Goal: Information Seeking & Learning: Learn about a topic

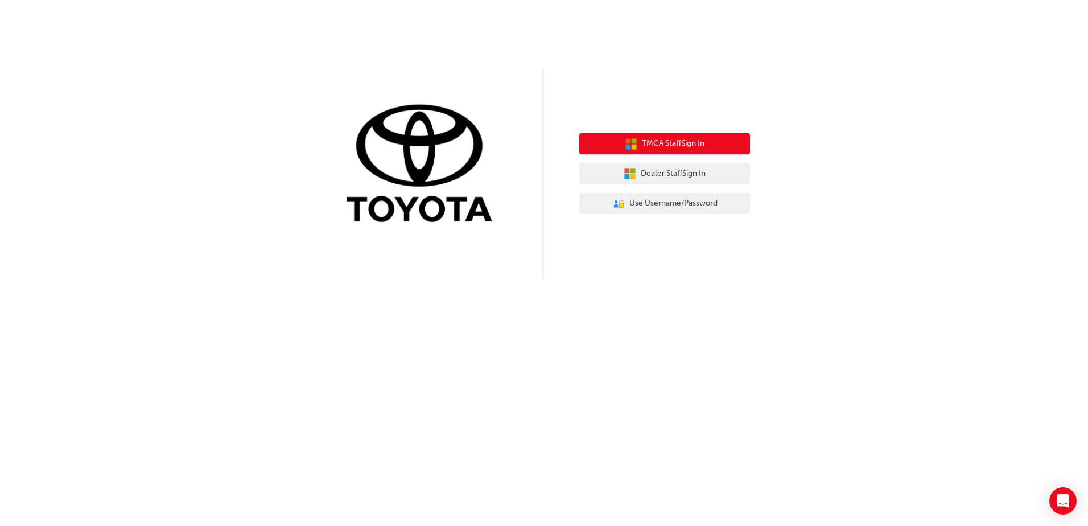
click at [691, 151] on button "TMCA Staff Sign In" at bounding box center [664, 144] width 171 height 22
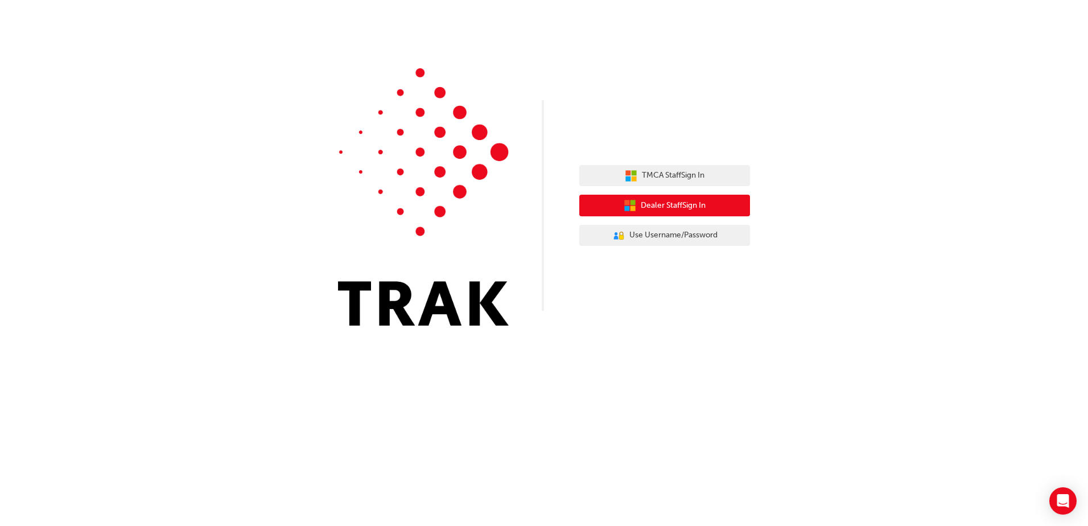
click at [668, 205] on span "Dealer Staff Sign In" at bounding box center [673, 205] width 65 height 13
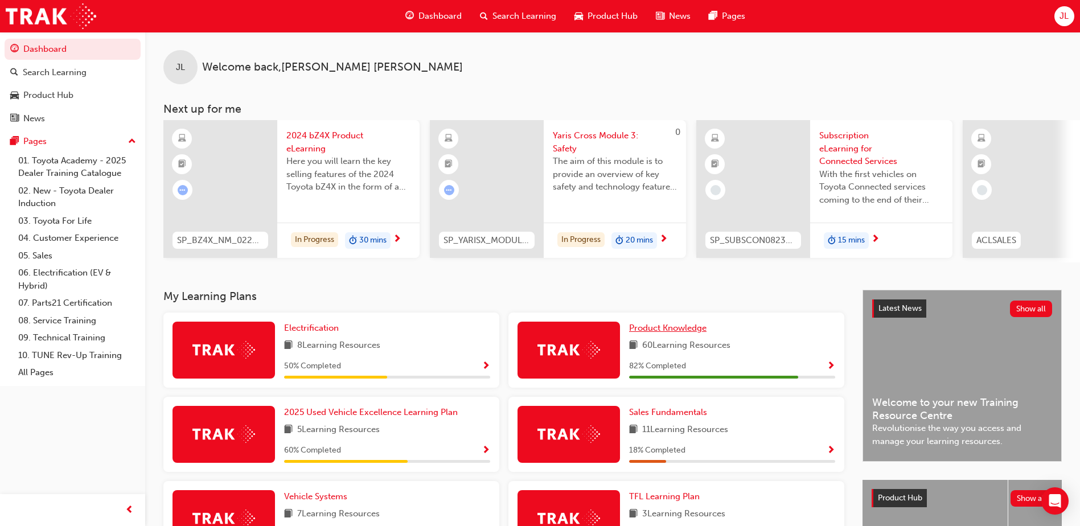
click at [675, 332] on span "Product Knowledge" at bounding box center [667, 328] width 77 height 10
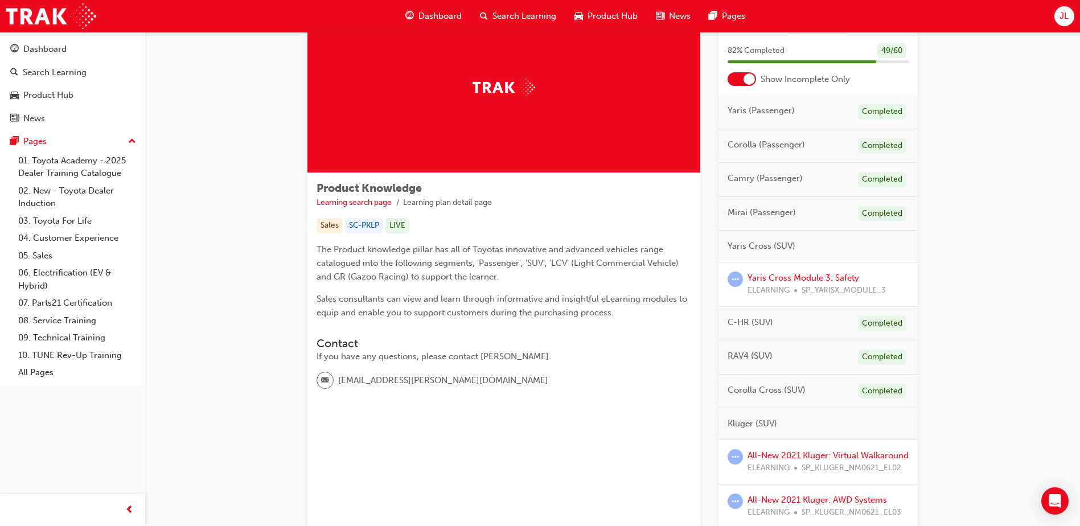
scroll to position [57, 0]
click at [819, 275] on link "Yaris Cross Module 3: Safety" at bounding box center [803, 278] width 112 height 10
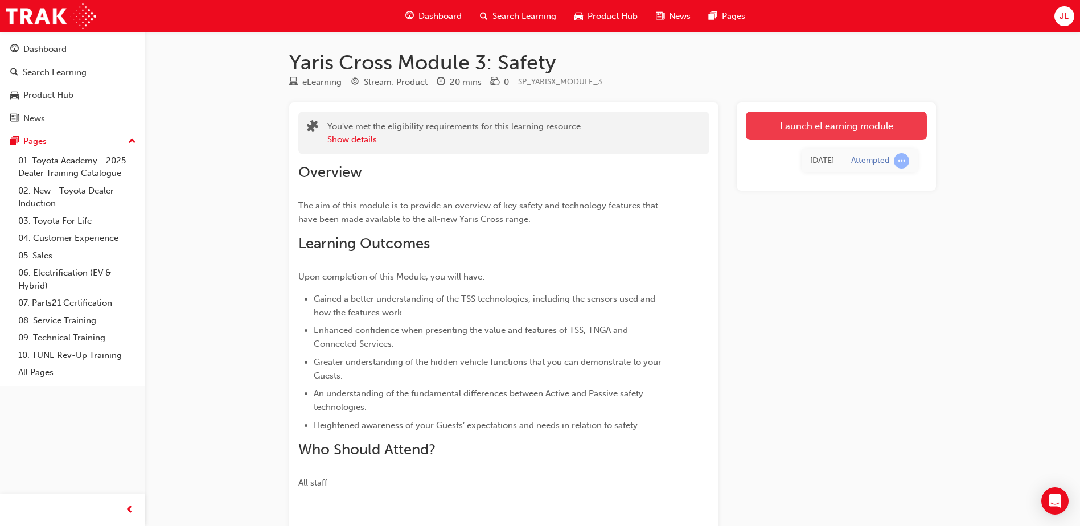
click at [808, 128] on link "Launch eLearning module" at bounding box center [836, 126] width 181 height 28
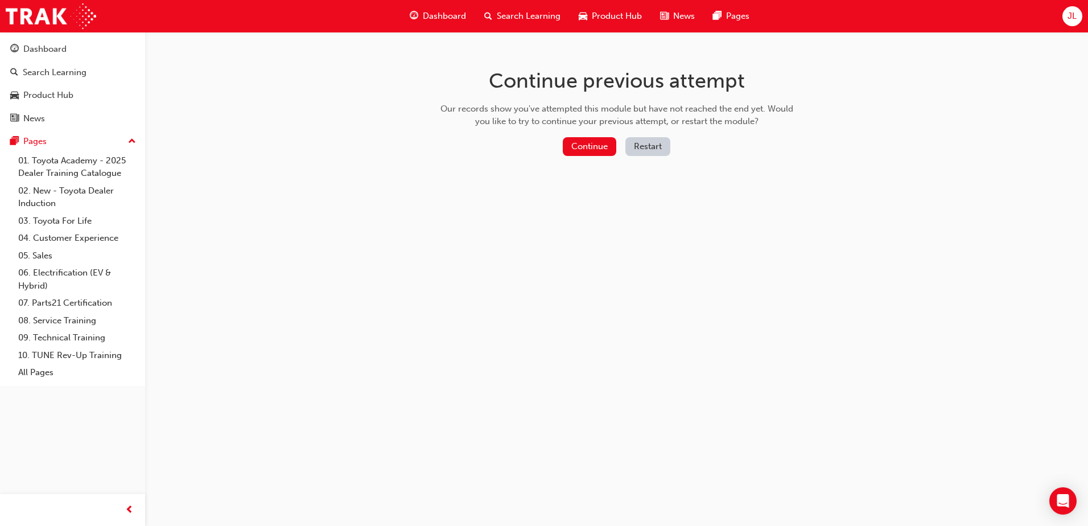
click at [641, 149] on button "Restart" at bounding box center [648, 146] width 45 height 19
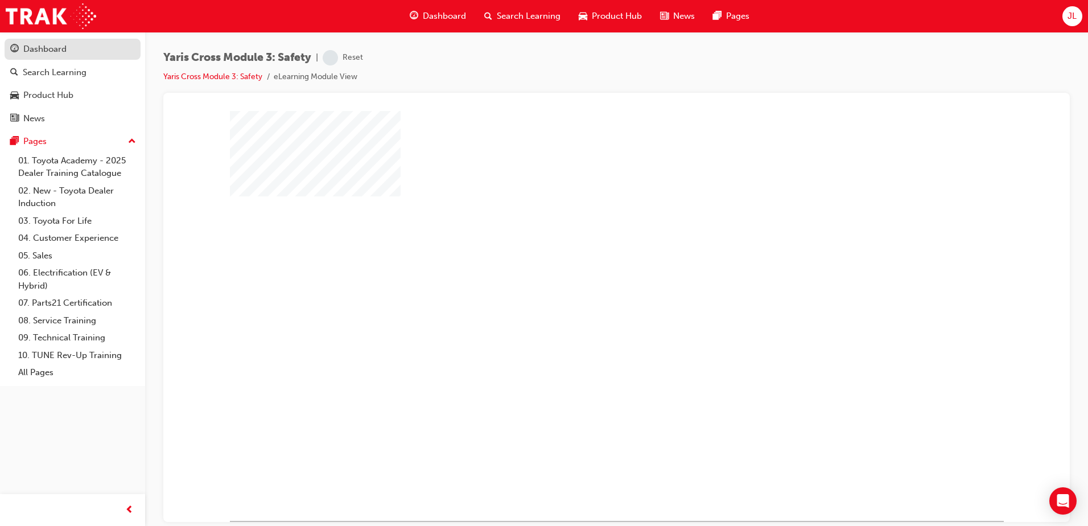
click at [51, 54] on div "Dashboard" at bounding box center [44, 49] width 43 height 13
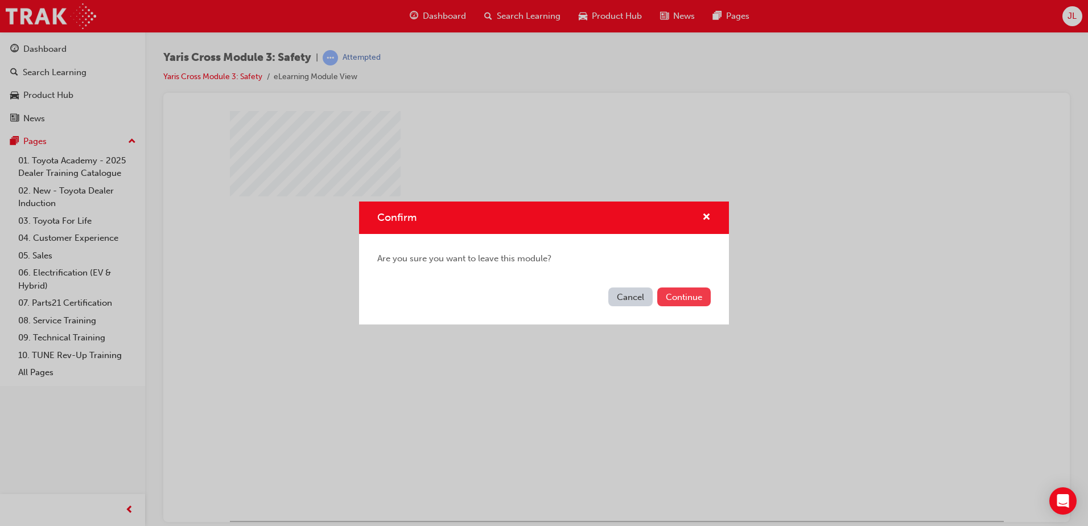
click at [682, 301] on button "Continue" at bounding box center [684, 296] width 54 height 19
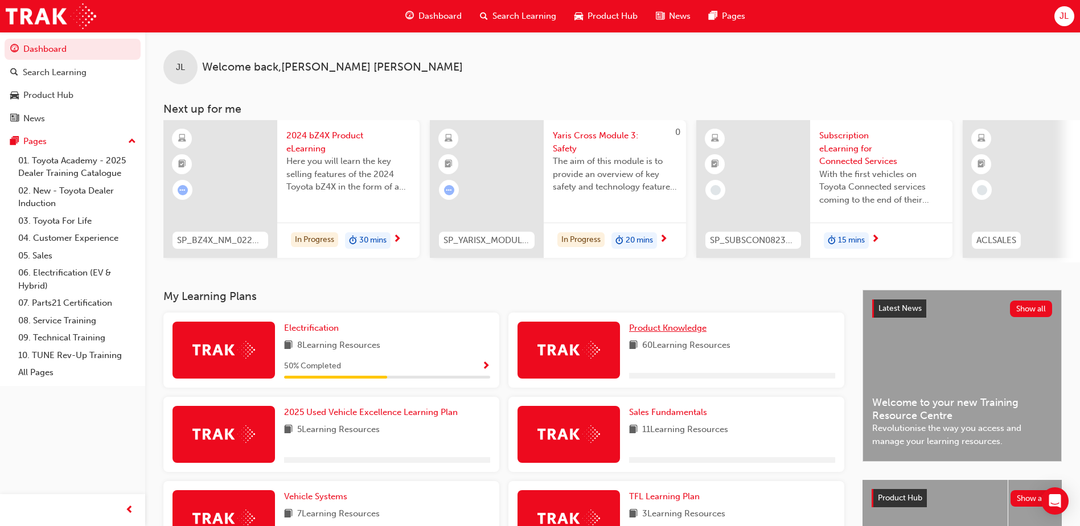
click at [664, 331] on span "Product Knowledge" at bounding box center [667, 328] width 77 height 10
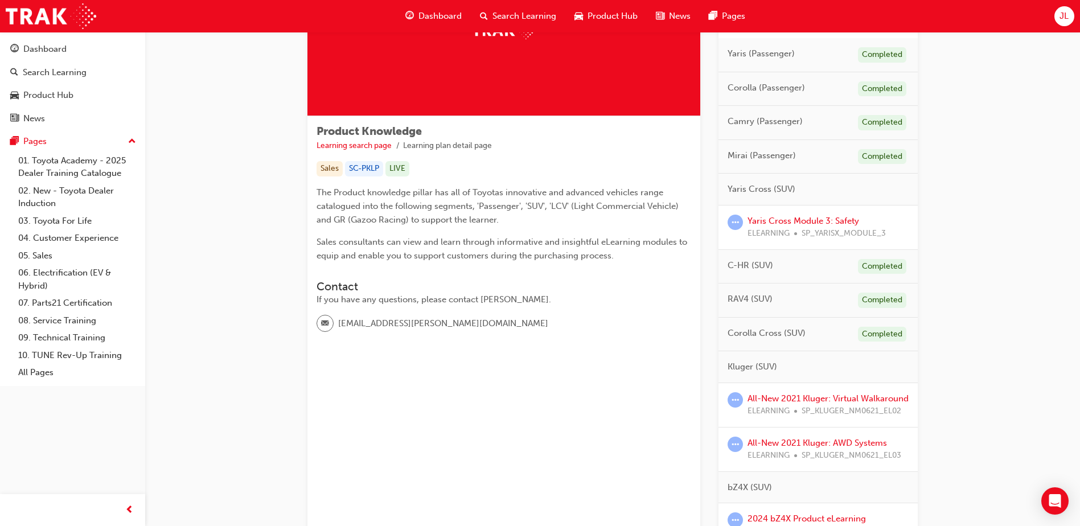
scroll to position [228, 0]
